Goal: Task Accomplishment & Management: Manage account settings

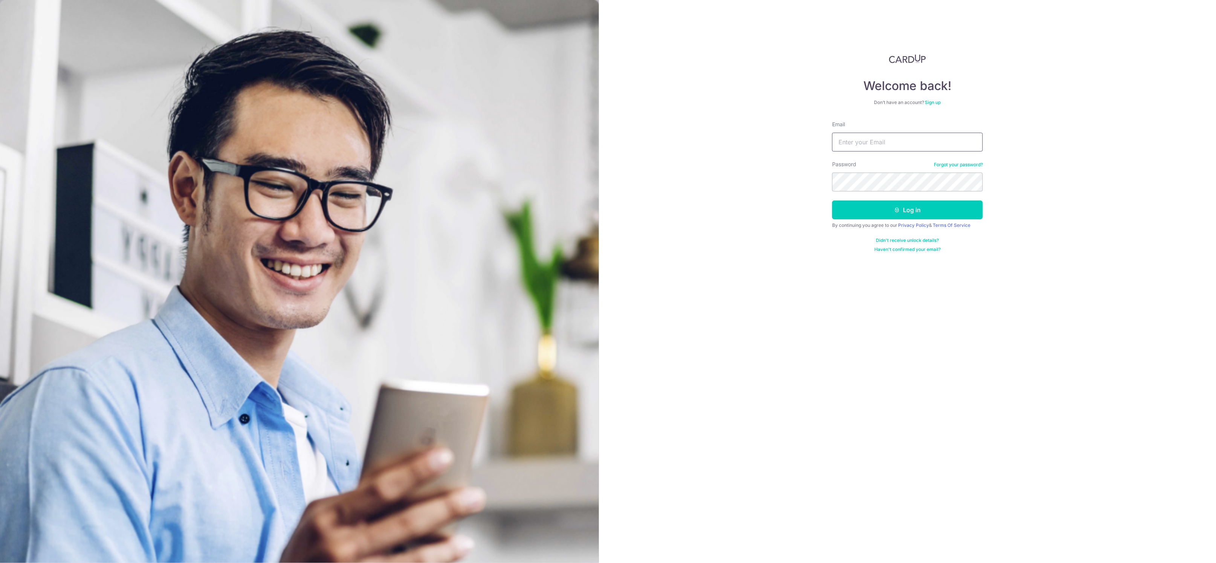
click at [879, 142] on input "Email" at bounding box center [907, 142] width 151 height 19
type input "[EMAIL_ADDRESS][DOMAIN_NAME]"
click at [870, 206] on button "Log in" at bounding box center [907, 209] width 151 height 19
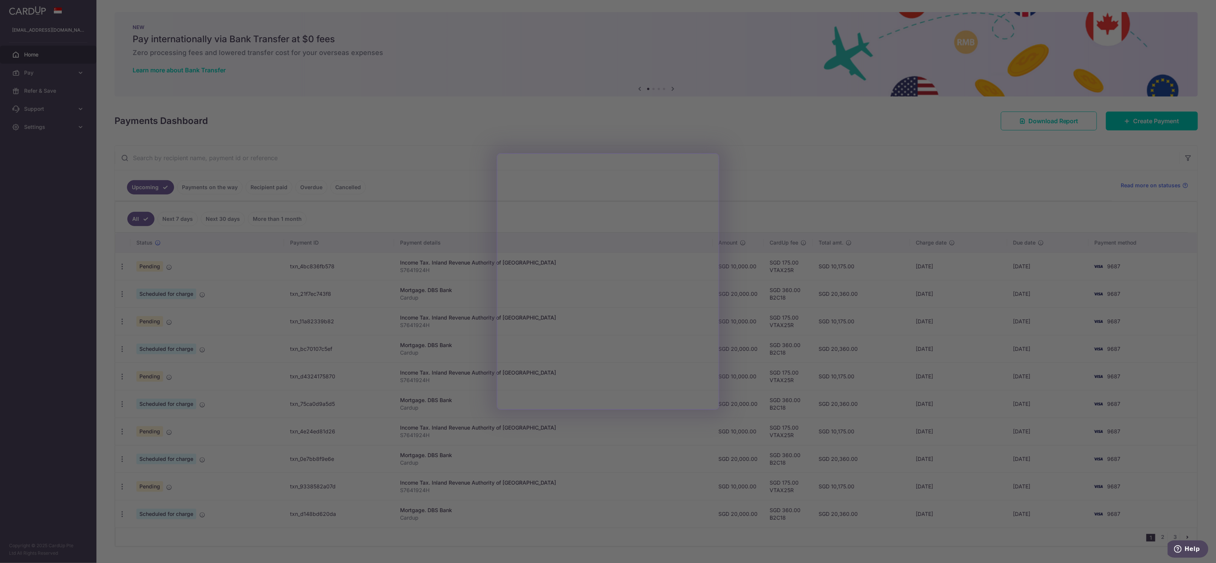
click at [658, 101] on div at bounding box center [614, 284] width 1228 height 569
